Goal: Task Accomplishment & Management: Complete application form

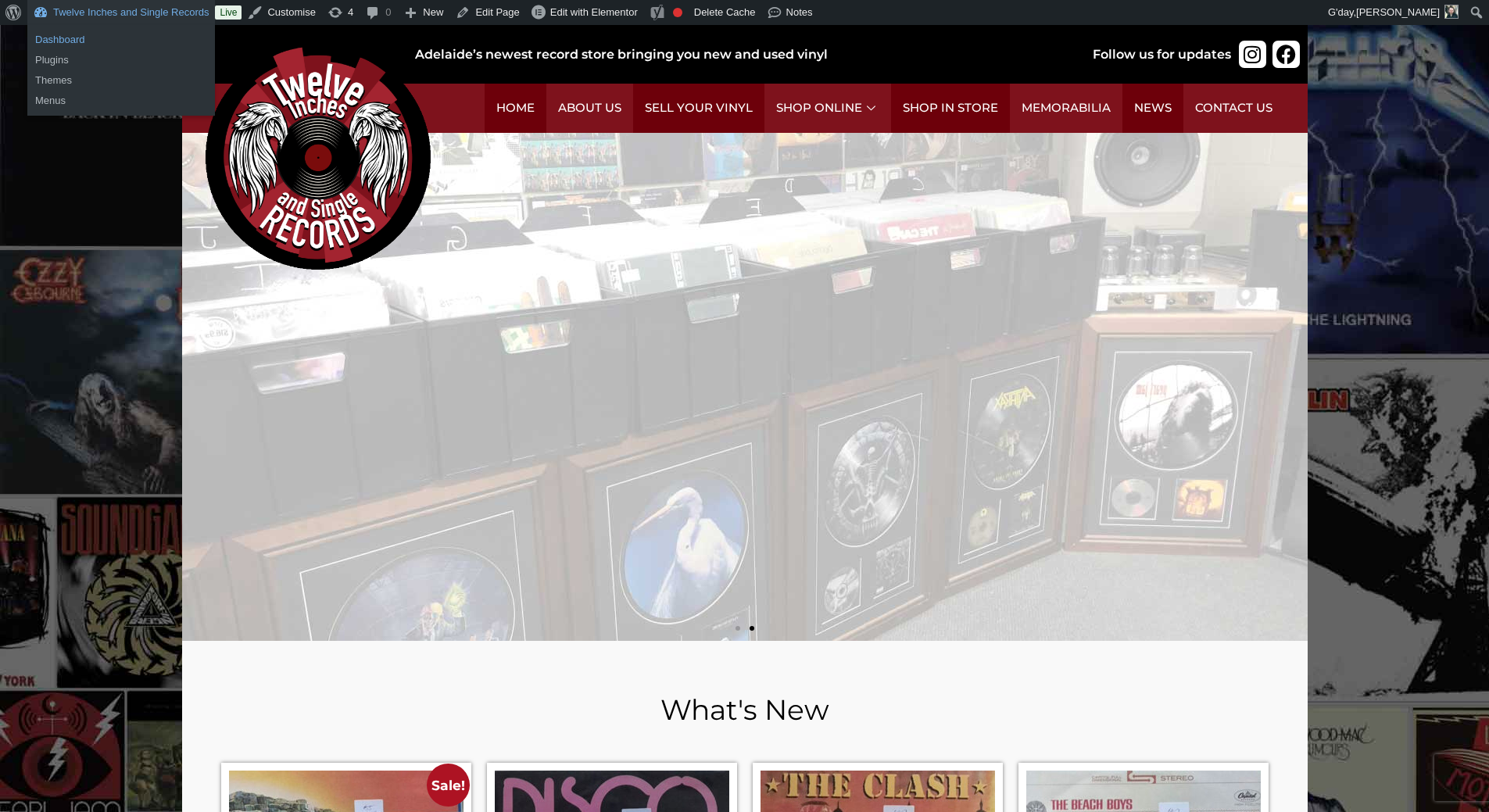
click at [69, 36] on link "Dashboard" at bounding box center [121, 40] width 188 height 21
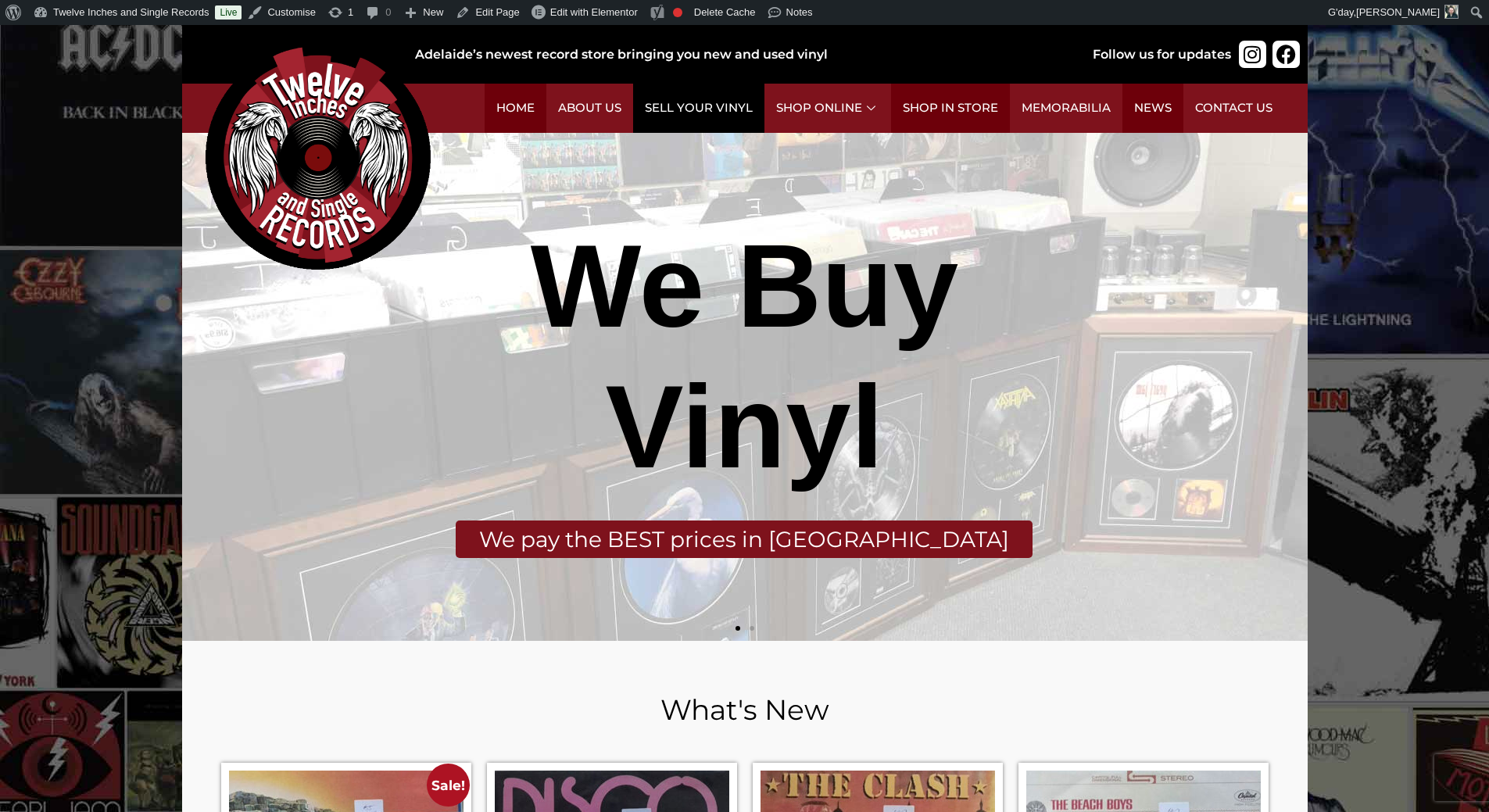
click at [711, 110] on link "Sell Your Vinyl" at bounding box center [698, 108] width 131 height 50
